Goal: Task Accomplishment & Management: Complete application form

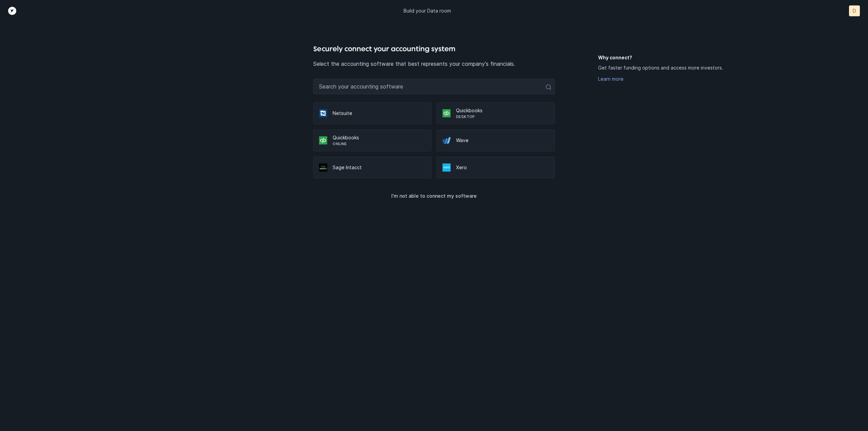
click at [366, 141] on p "Online" at bounding box center [379, 143] width 93 height 5
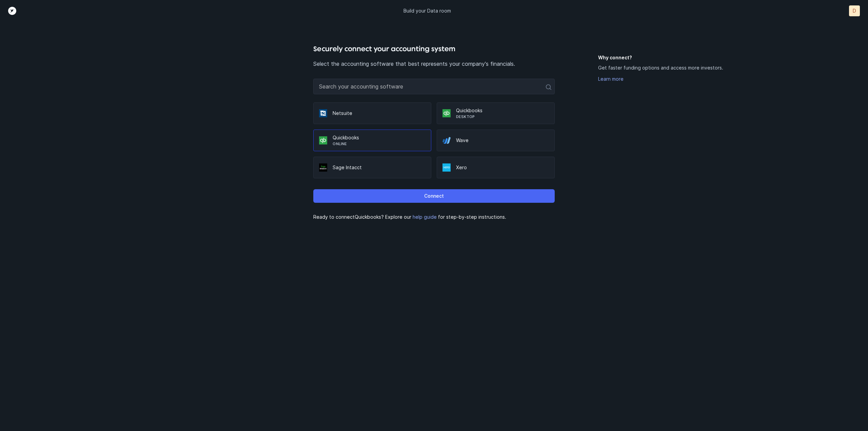
click at [428, 195] on p "Connect" at bounding box center [434, 196] width 20 height 8
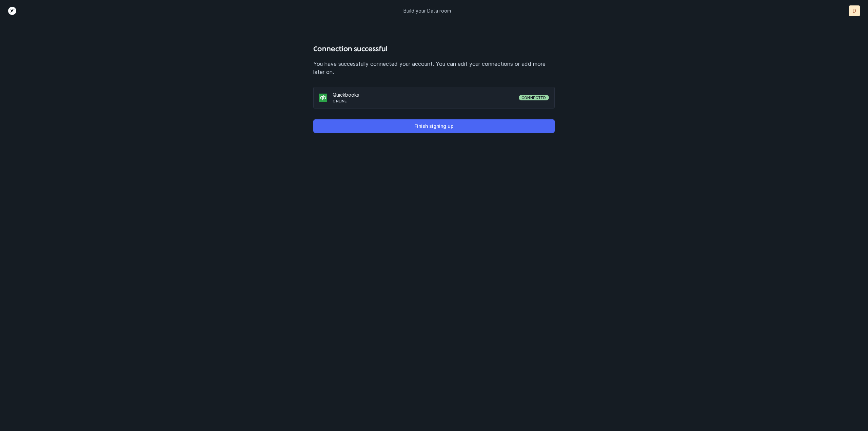
click at [434, 126] on p "Finish signing up" at bounding box center [433, 126] width 39 height 8
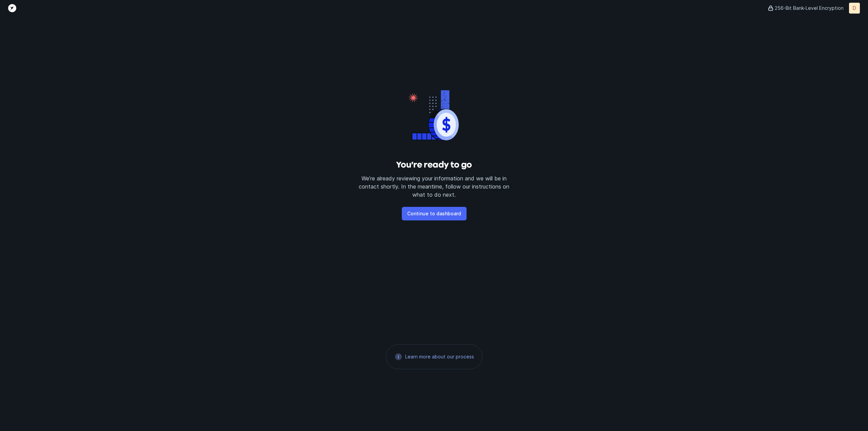
click at [445, 212] on p "Continue to dashboard" at bounding box center [434, 214] width 54 height 8
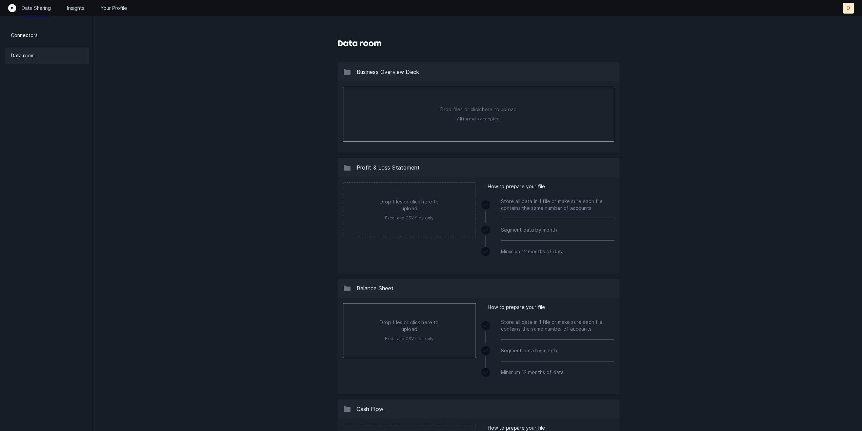
type input "C:\fakepath\Tycoon Company Overview - [DATE].pdf"
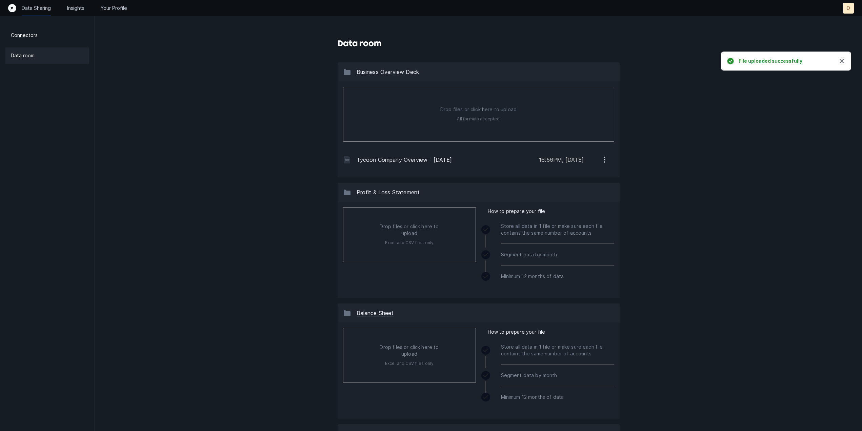
type input "C:\fakepath\Tycoon Promissory Note Offering Summary.pdf"
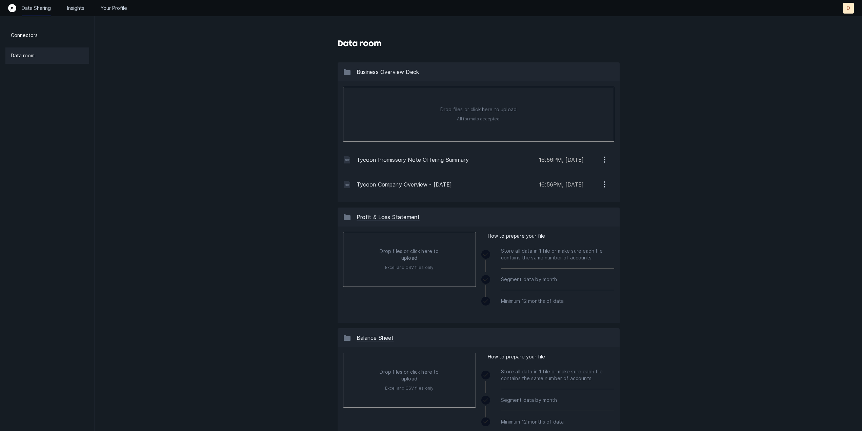
type input "C:\fakepath\[DATE] Annual Report for Stakeholders of Tycoon Games.pdf"
